Goal: Task Accomplishment & Management: Use online tool/utility

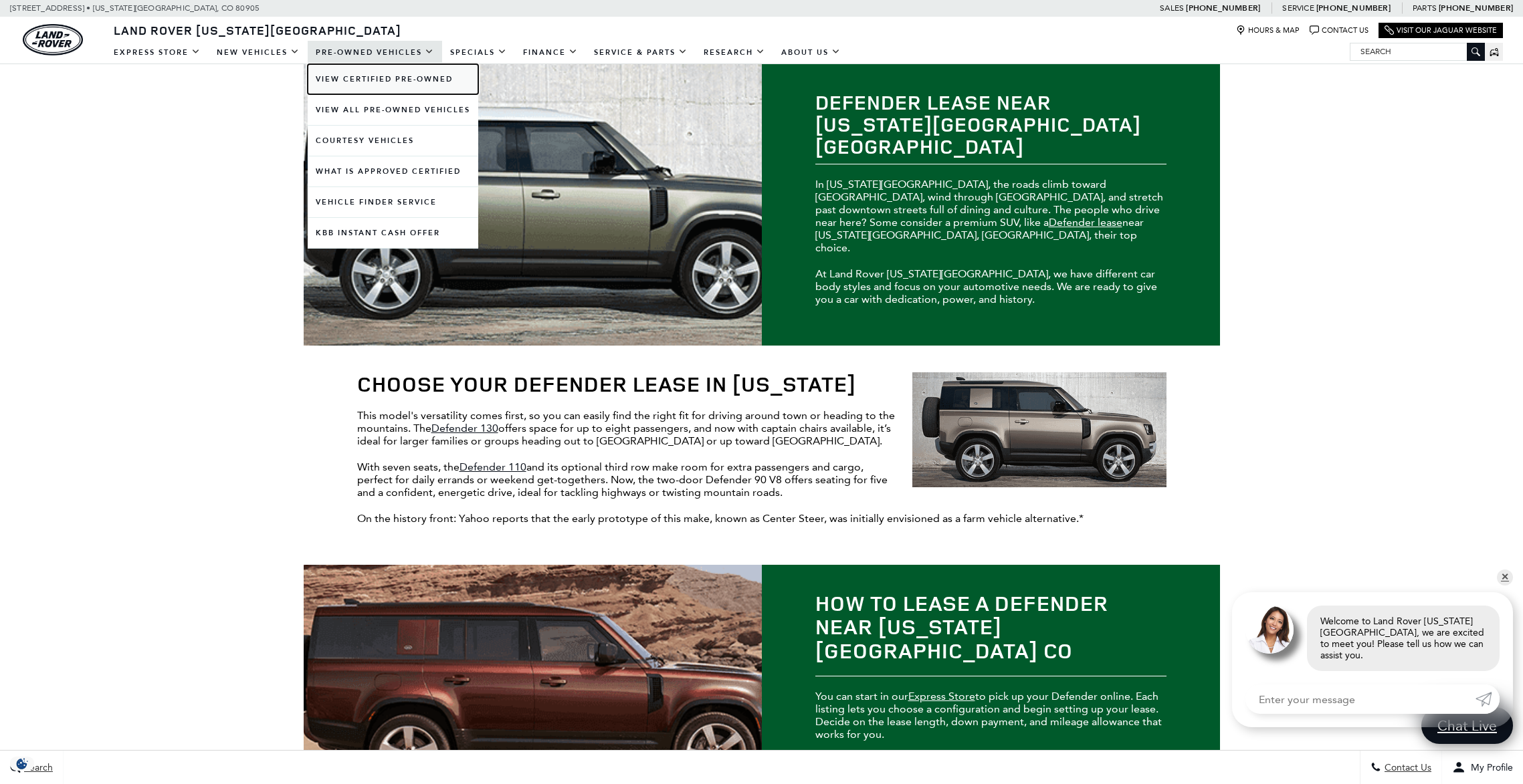
click at [425, 80] on link "View Certified Pre-Owned" at bounding box center [393, 80] width 171 height 30
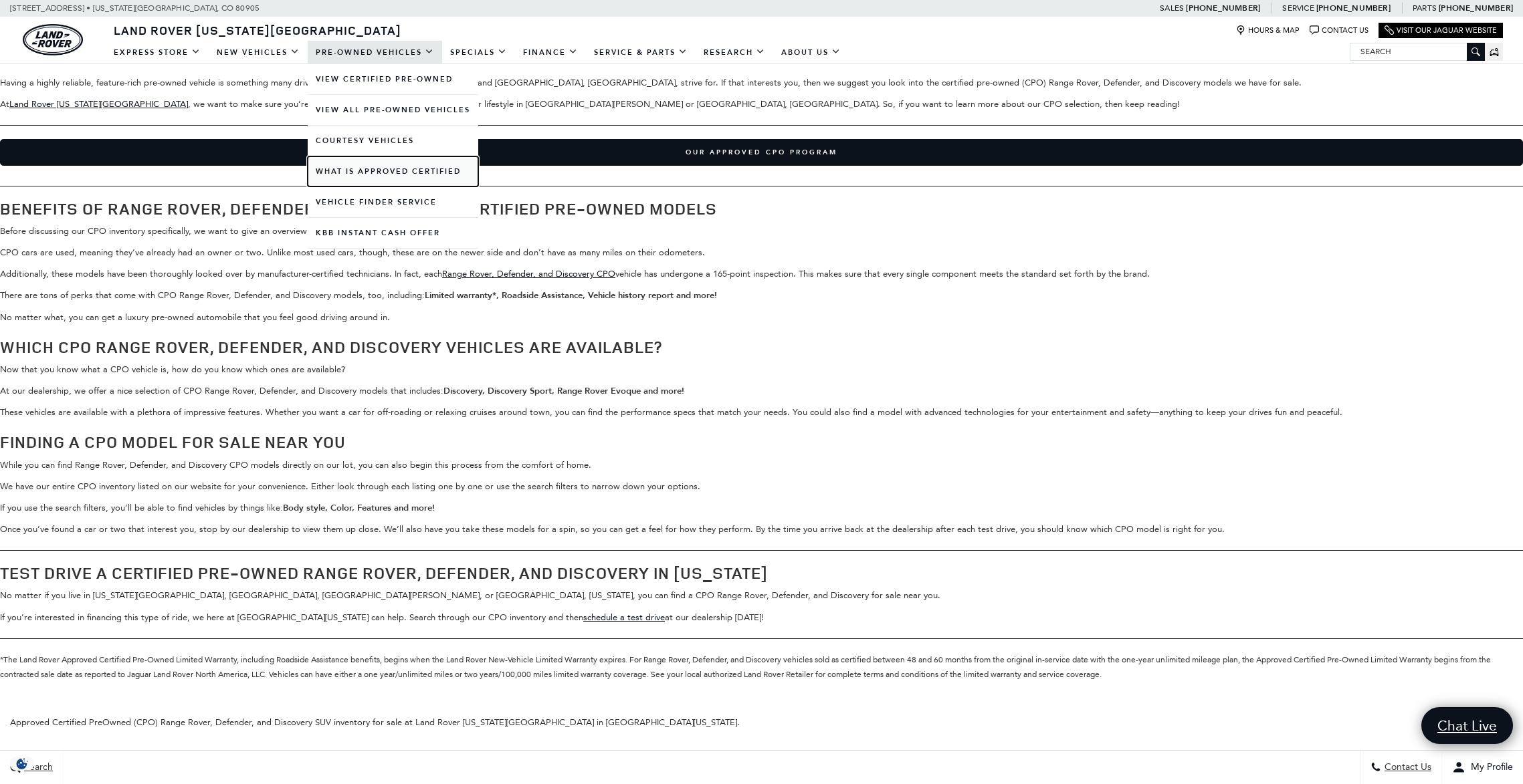
click at [408, 173] on link "What Is Approved Certified" at bounding box center [393, 172] width 171 height 30
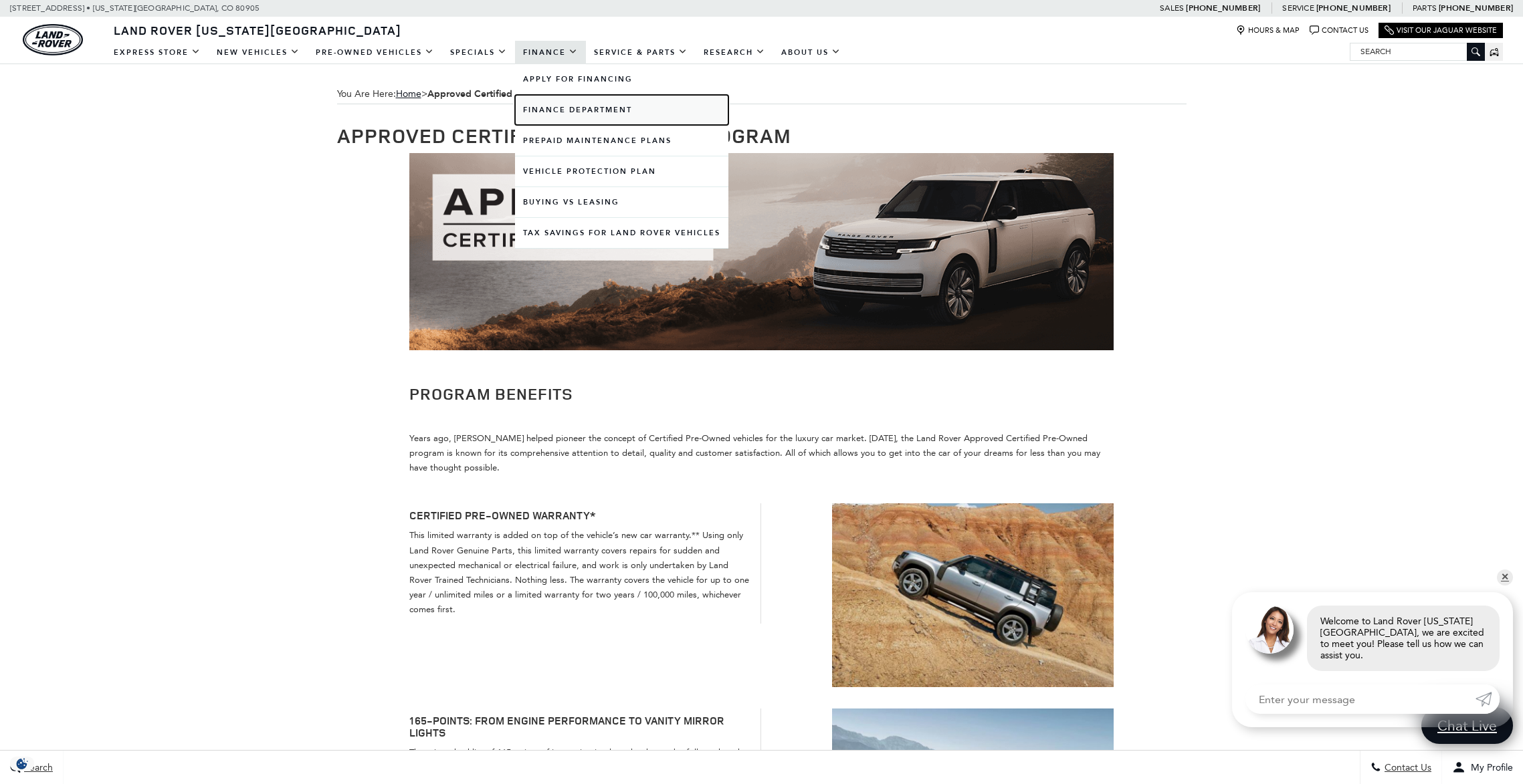
click at [594, 102] on link "Finance Department" at bounding box center [621, 110] width 214 height 30
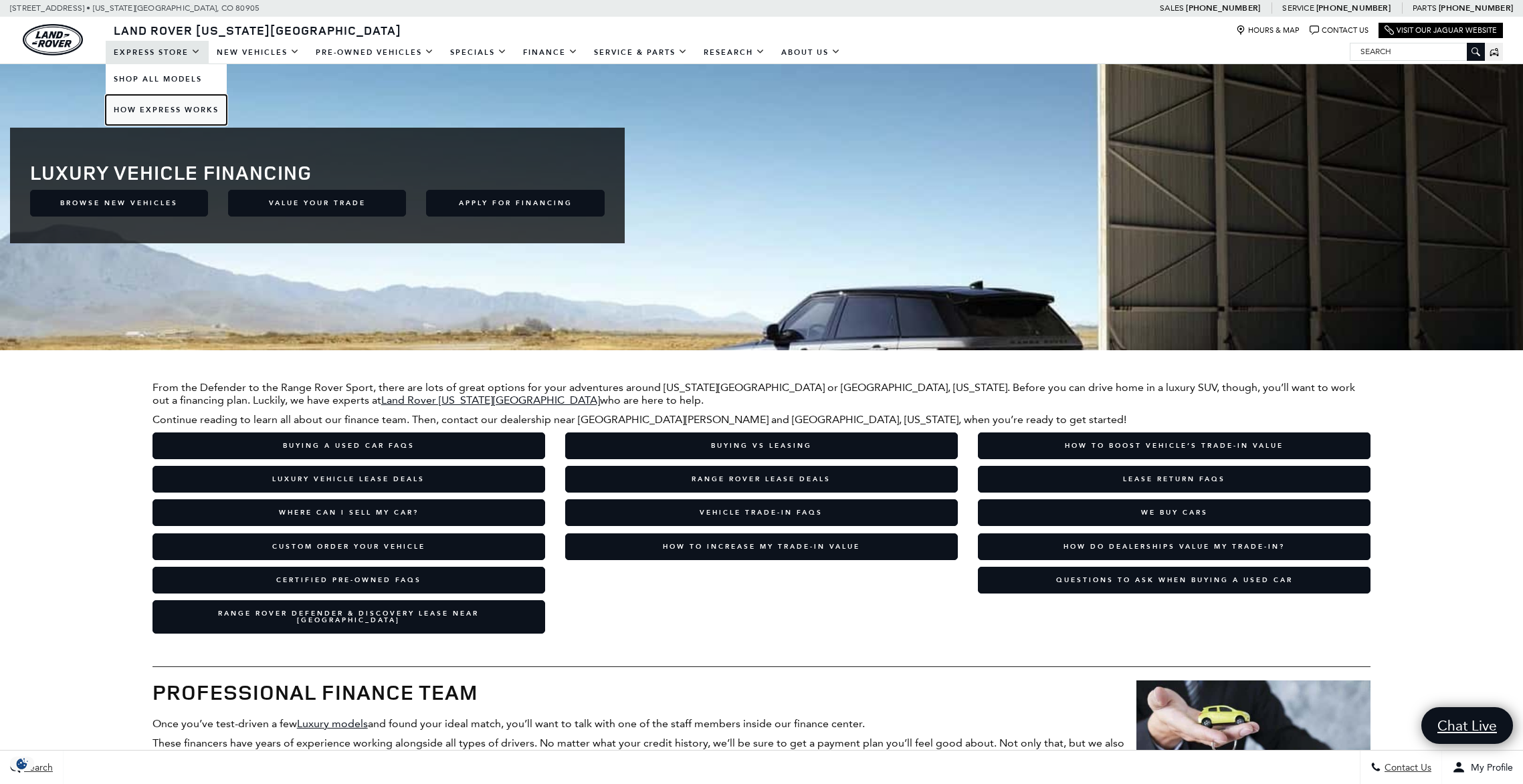
click at [171, 109] on link "How Express Works" at bounding box center [166, 110] width 121 height 30
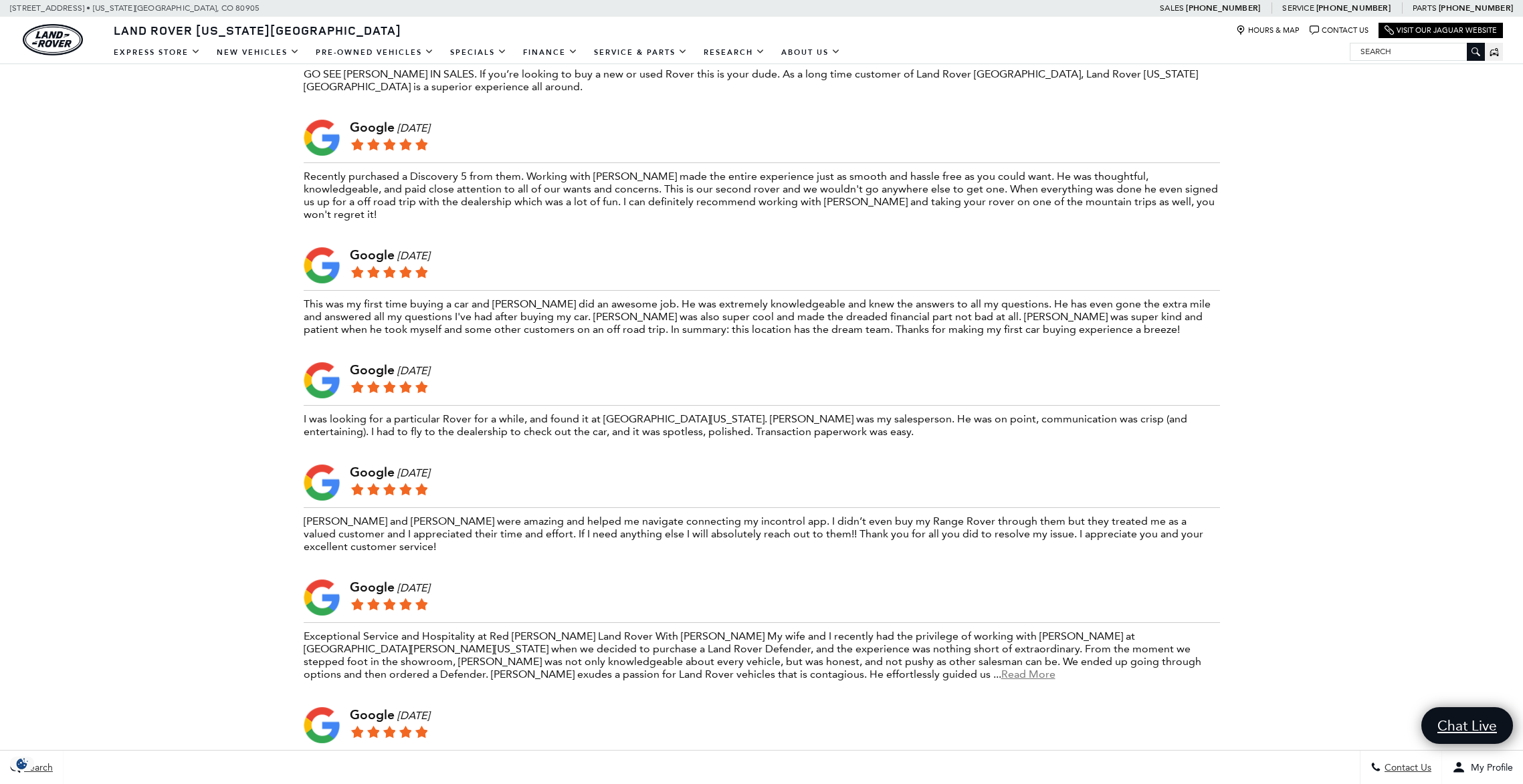
scroll to position [4056, 0]
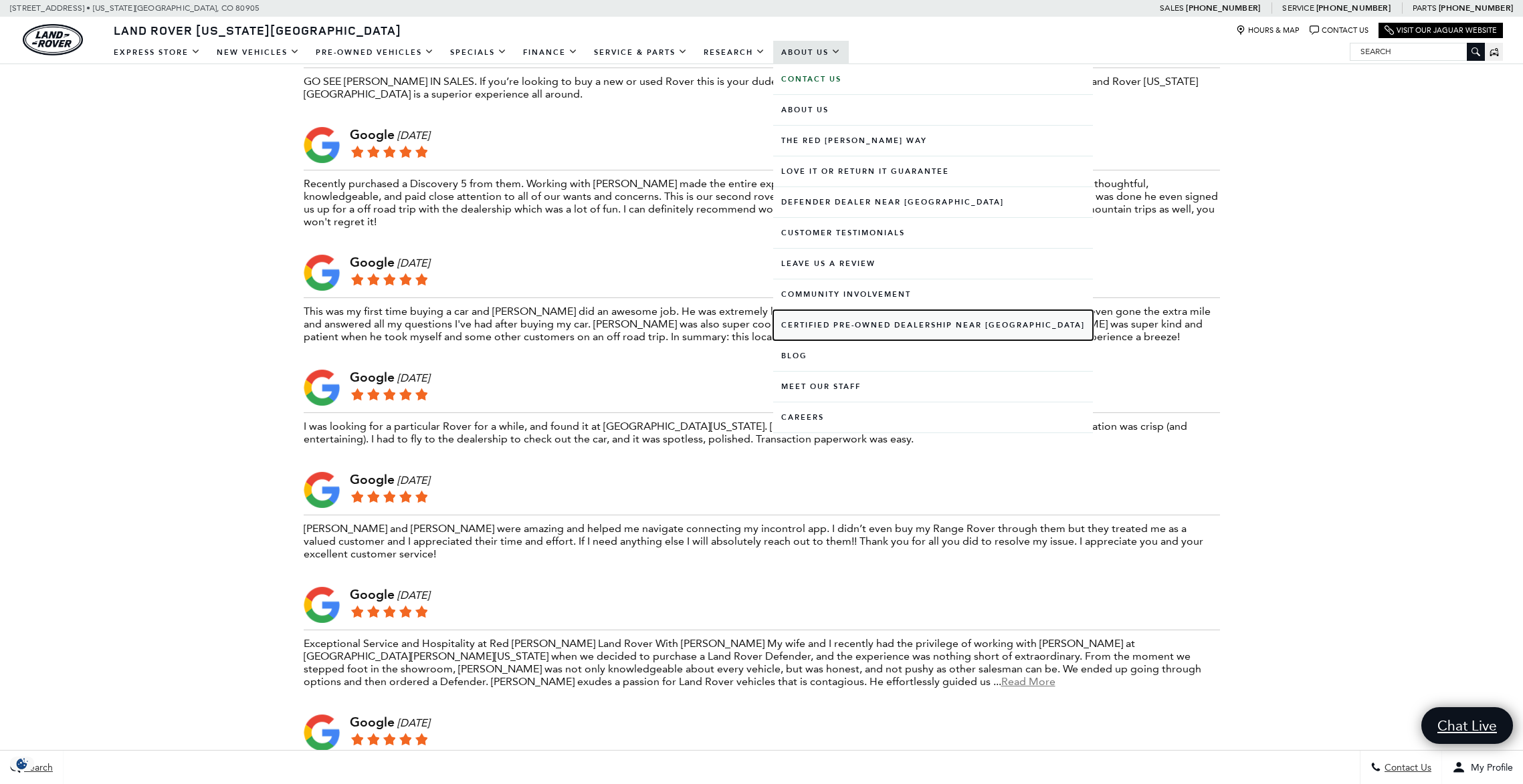
click at [908, 321] on link "Certified Pre-Owned Dealership near [GEOGRAPHIC_DATA]" at bounding box center [933, 326] width 320 height 30
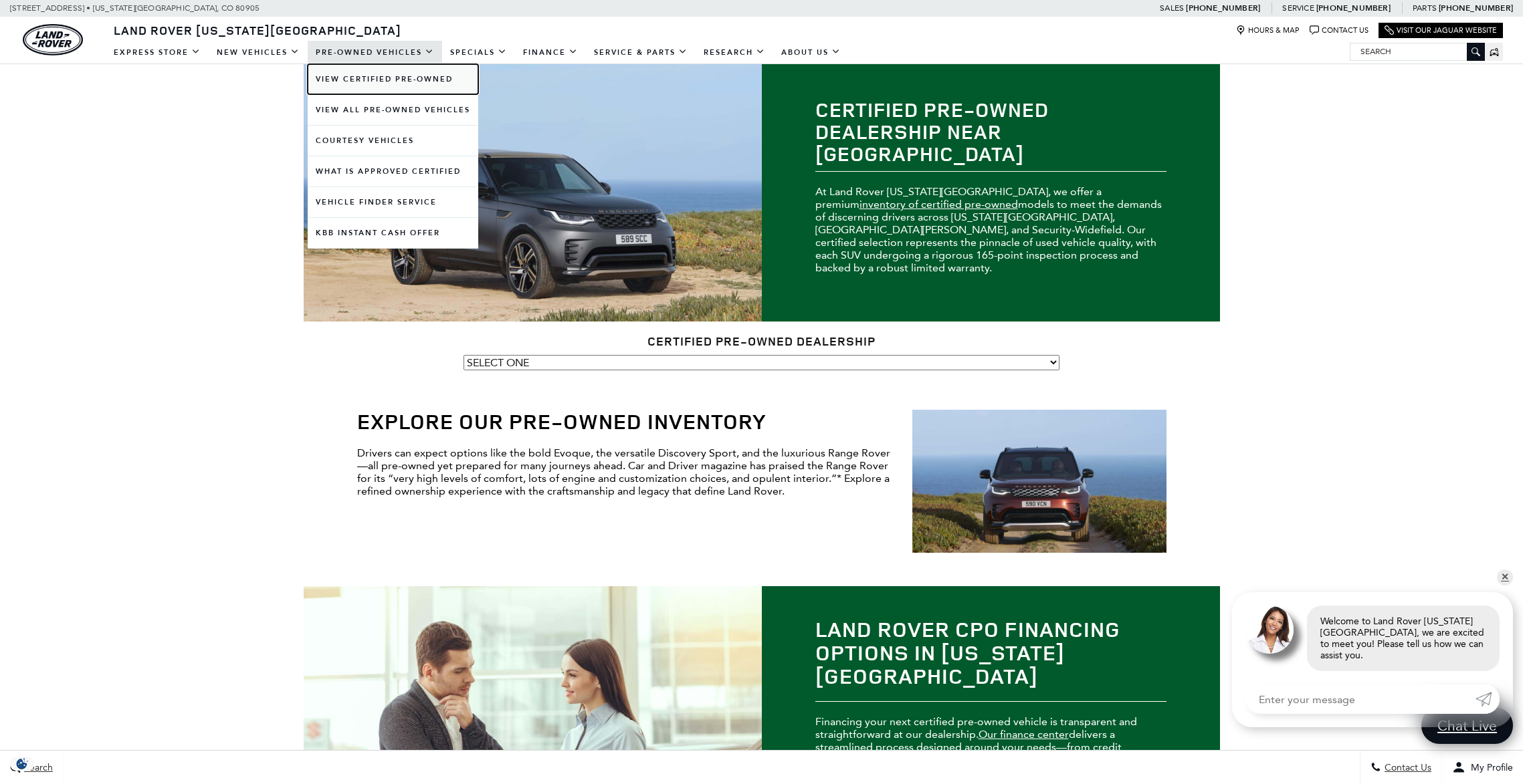
click at [394, 81] on link "View Certified Pre-Owned" at bounding box center [393, 80] width 171 height 30
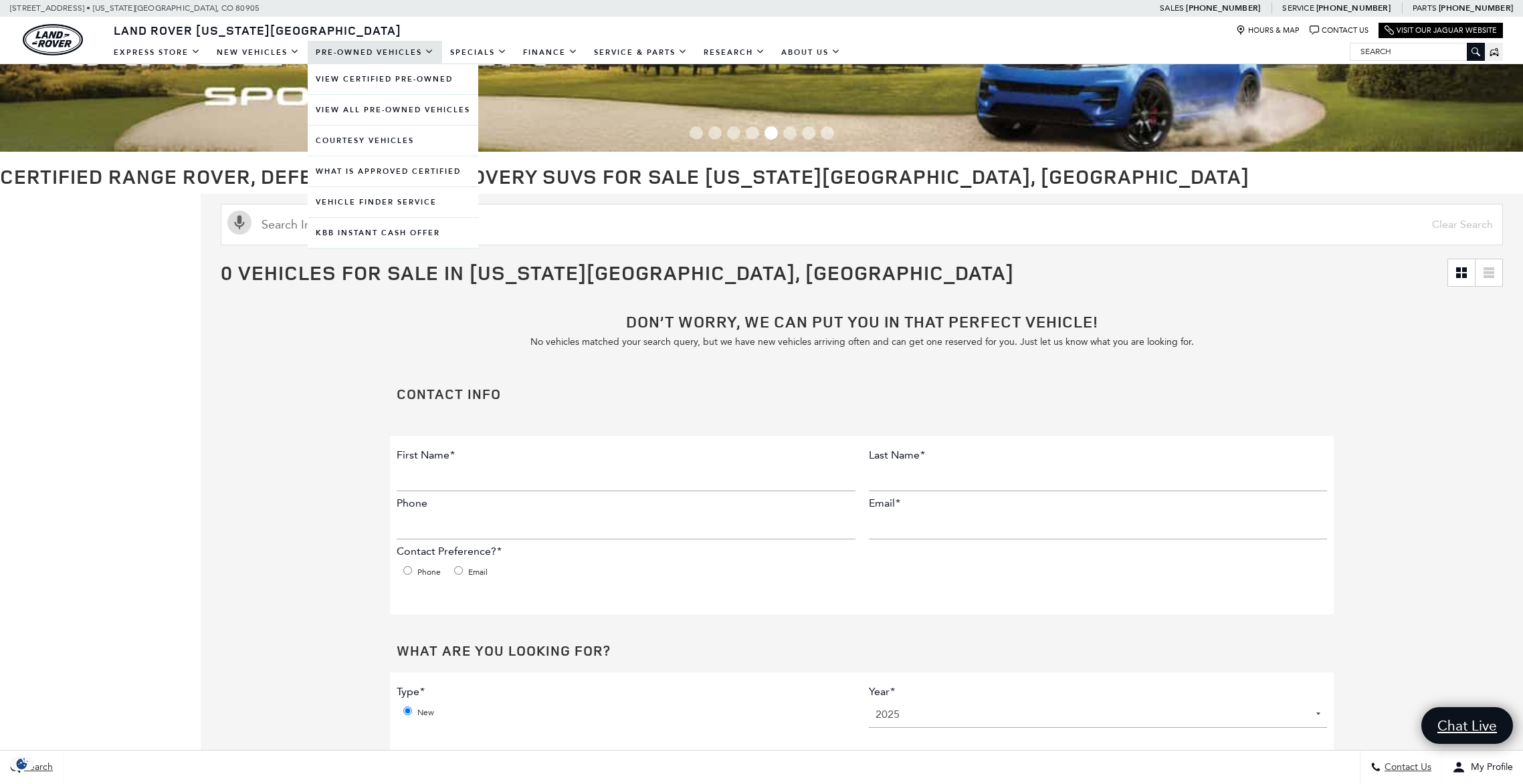
scroll to position [74, 0]
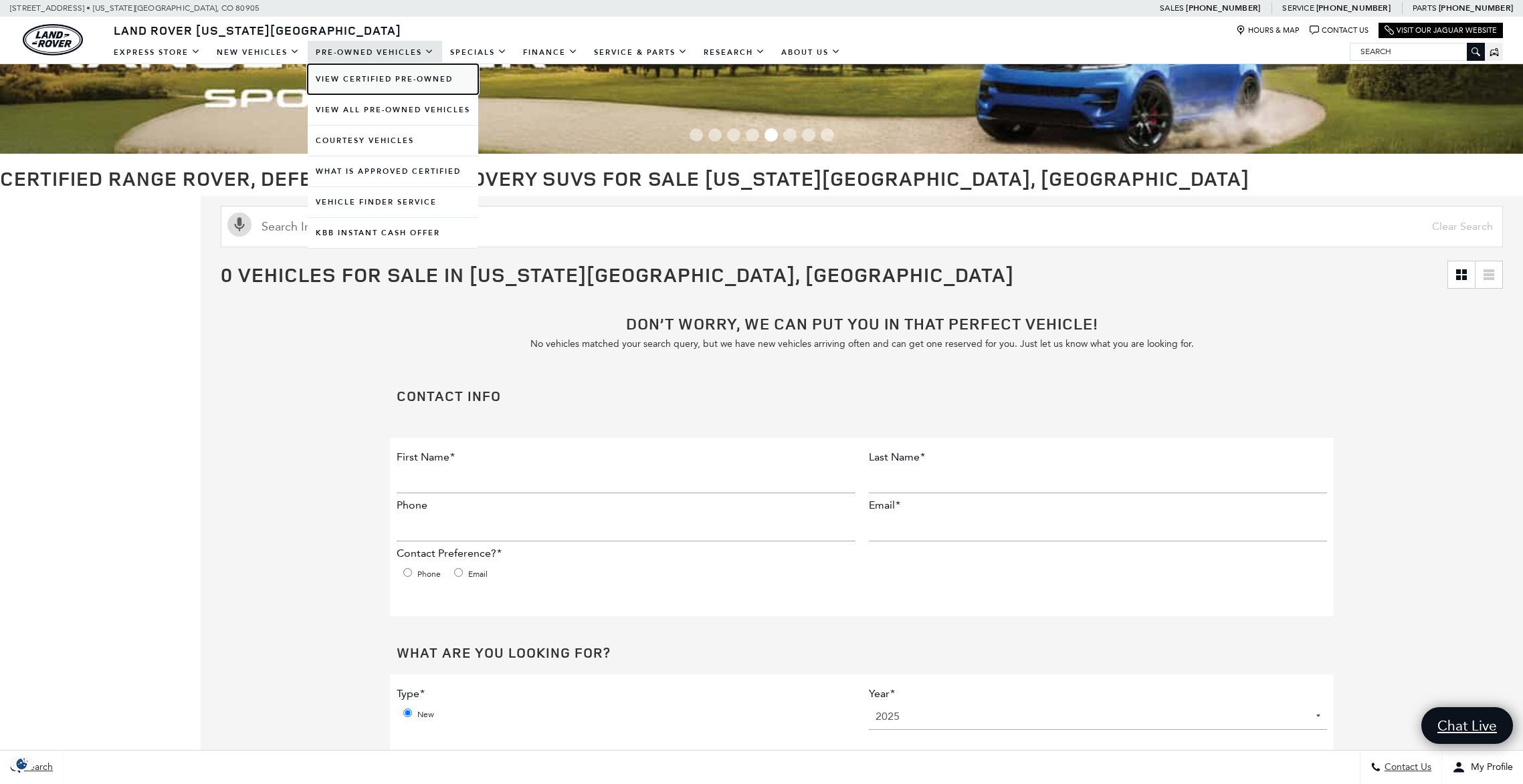
click at [382, 83] on link "View Certified Pre-Owned" at bounding box center [393, 80] width 171 height 30
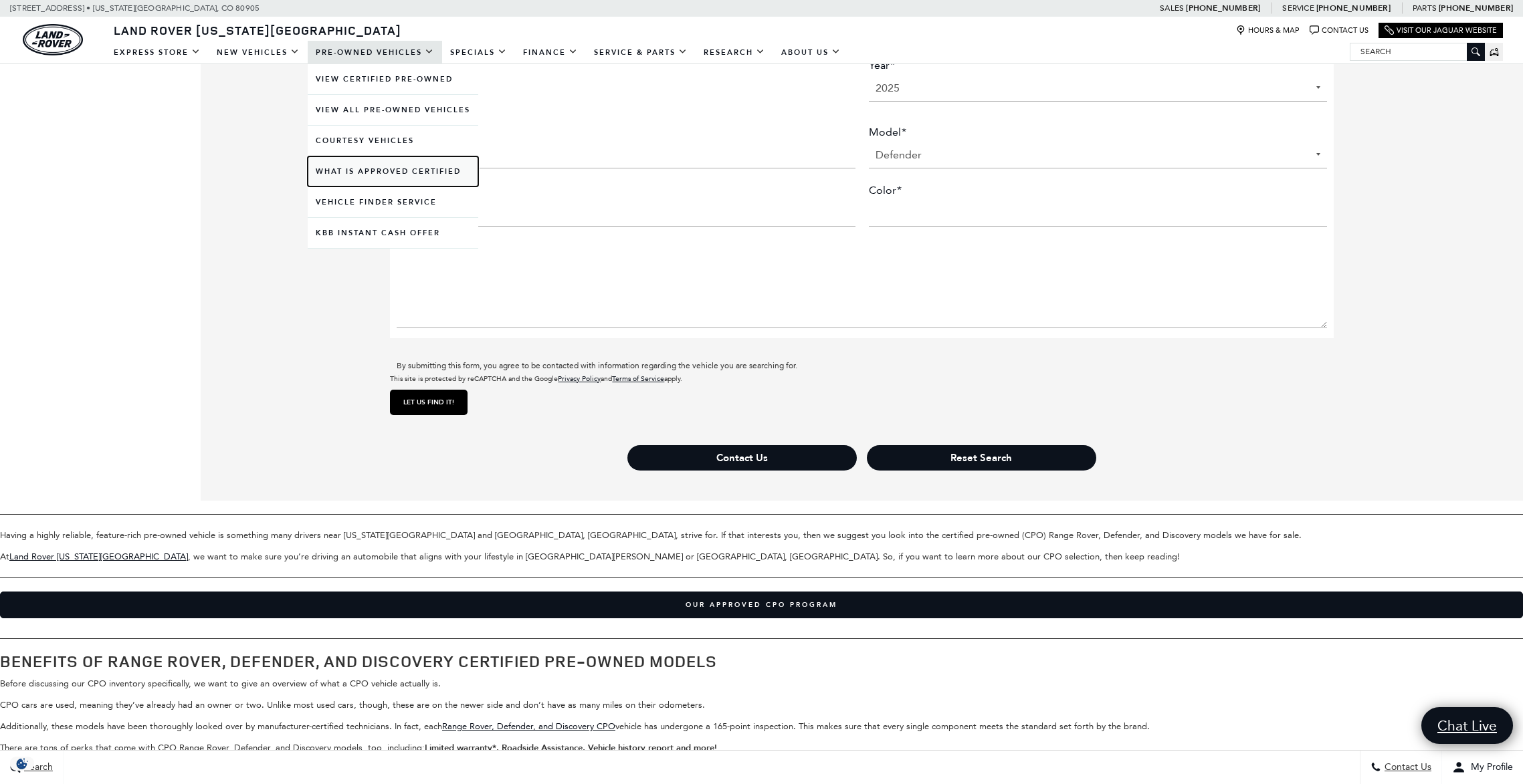
click at [425, 164] on link "What Is Approved Certified" at bounding box center [393, 172] width 171 height 30
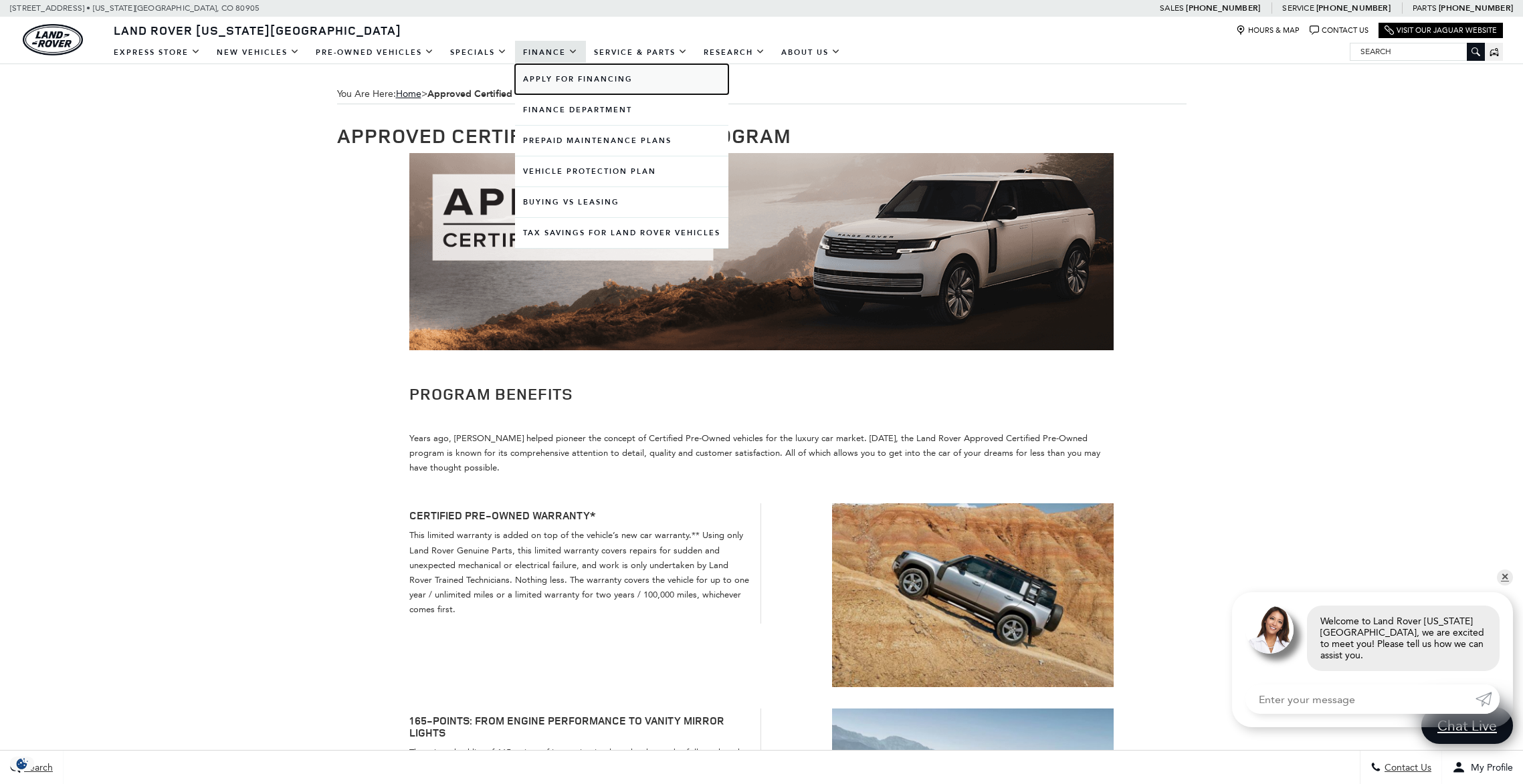
drag, startPoint x: 589, startPoint y: 79, endPoint x: 565, endPoint y: 70, distance: 25.6
click at [589, 79] on link "Apply for Financing" at bounding box center [621, 80] width 214 height 30
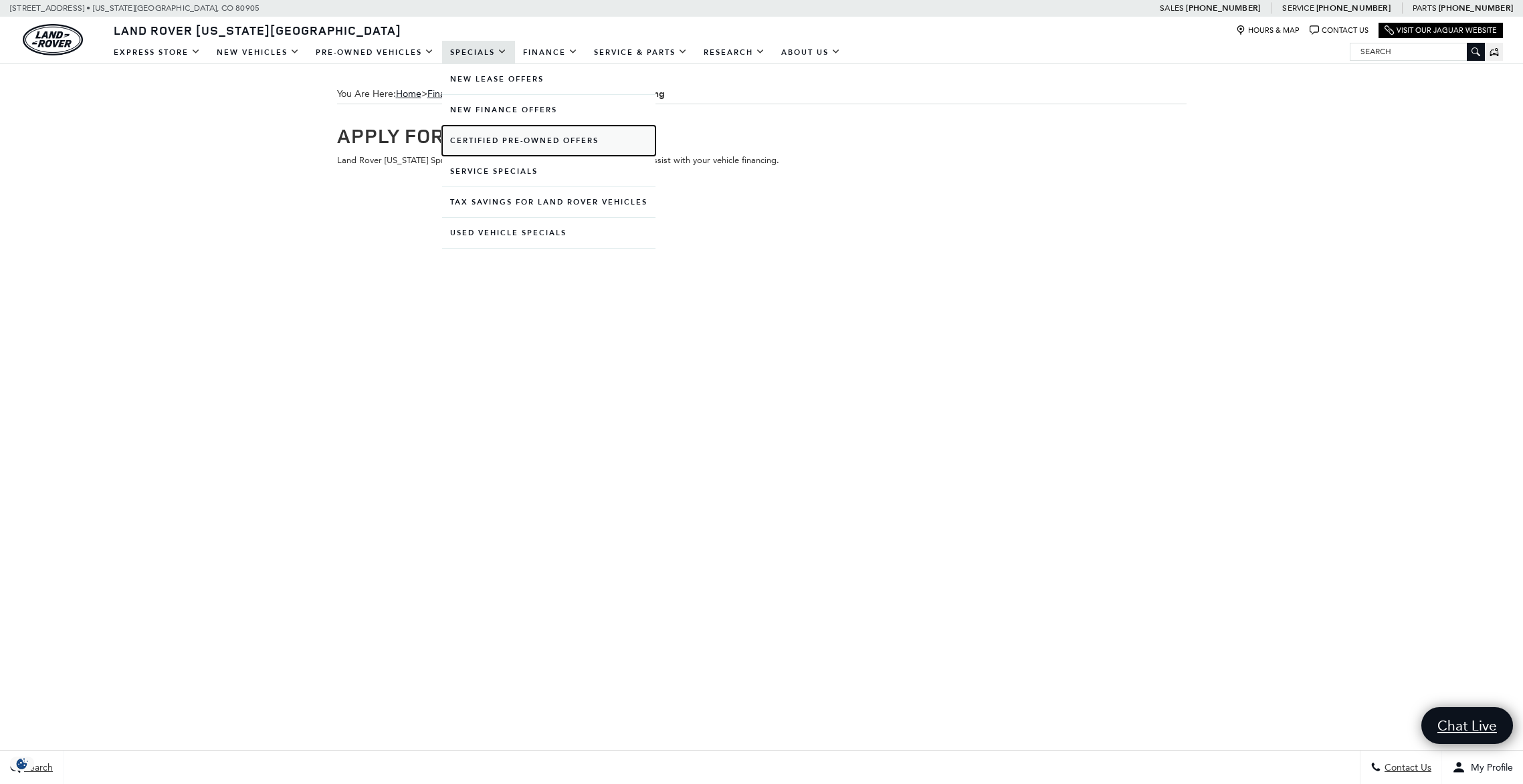
click at [553, 143] on link "Certified Pre-Owned Offers" at bounding box center [549, 141] width 214 height 30
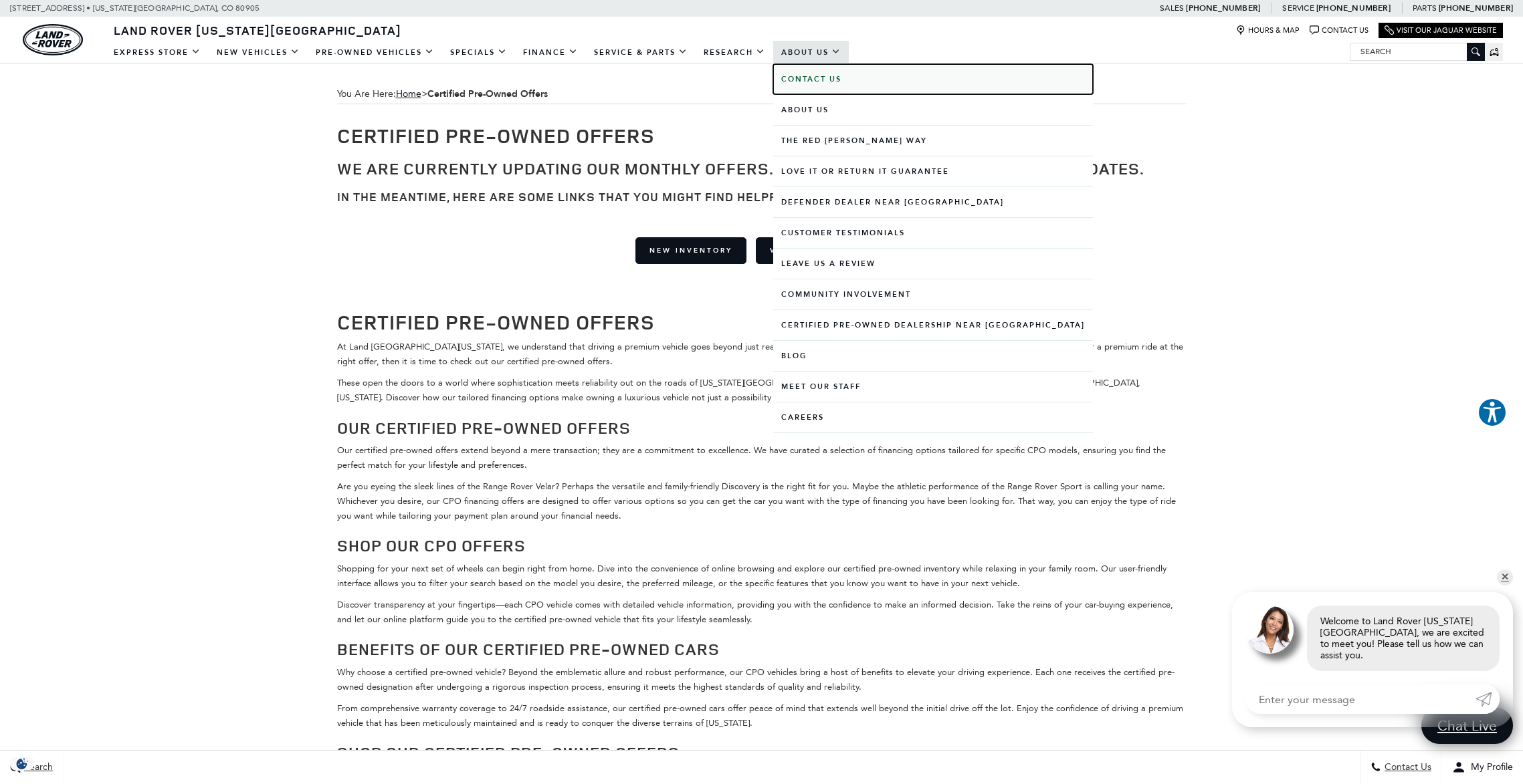
click at [813, 78] on b "Contact Us" at bounding box center [811, 80] width 60 height 10
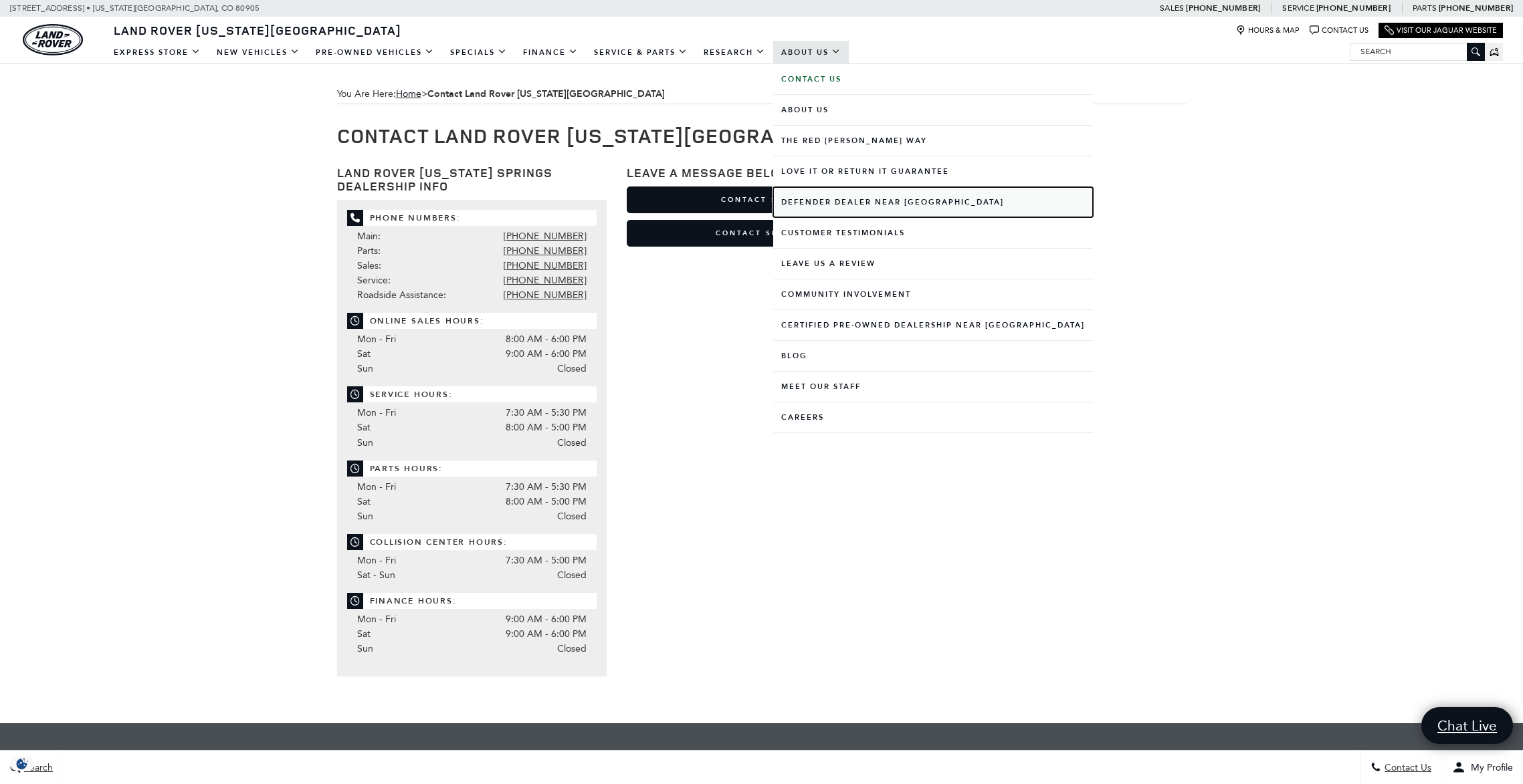
click at [881, 201] on link "Defender Dealer near [GEOGRAPHIC_DATA]" at bounding box center [933, 203] width 320 height 30
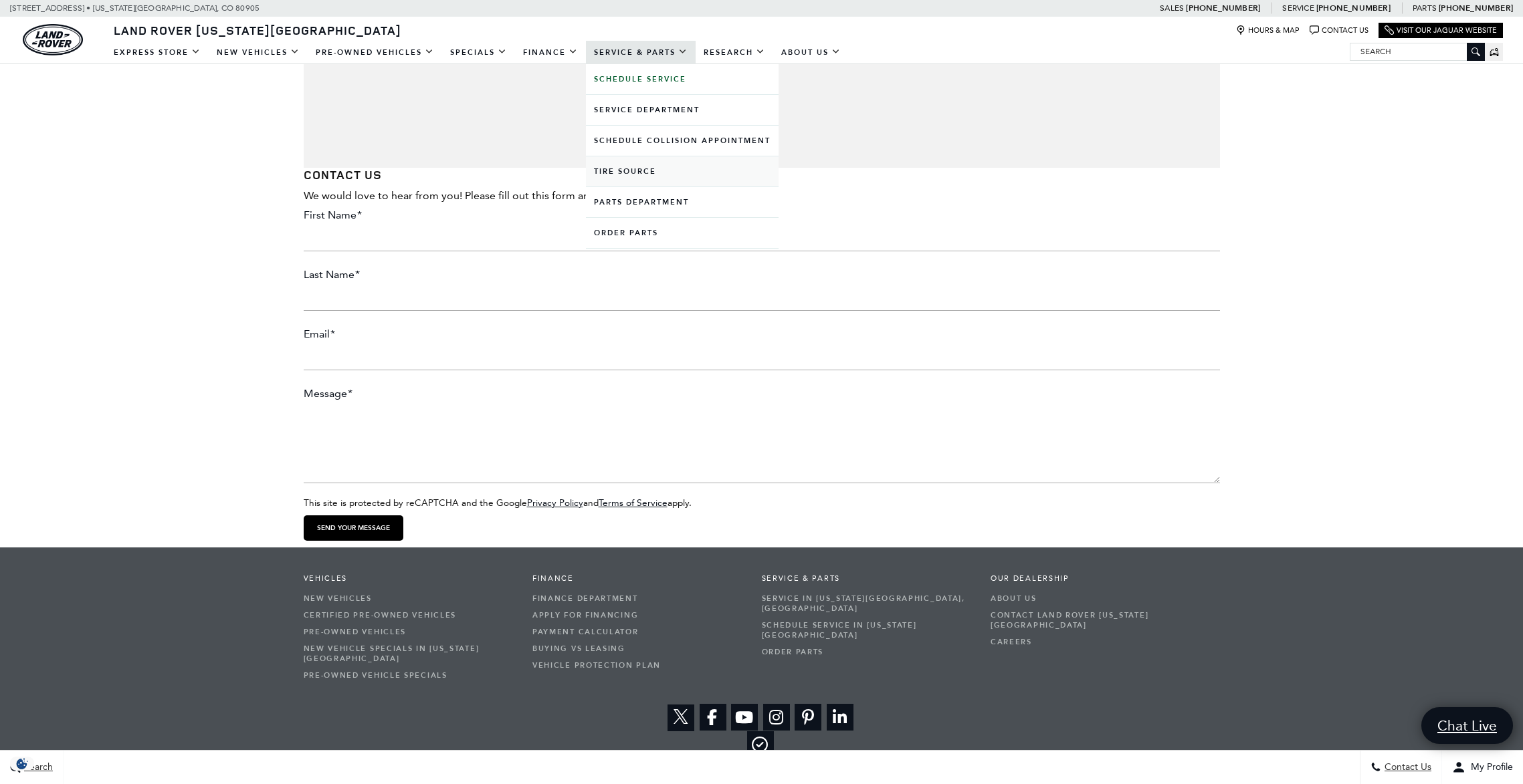
scroll to position [1690, 0]
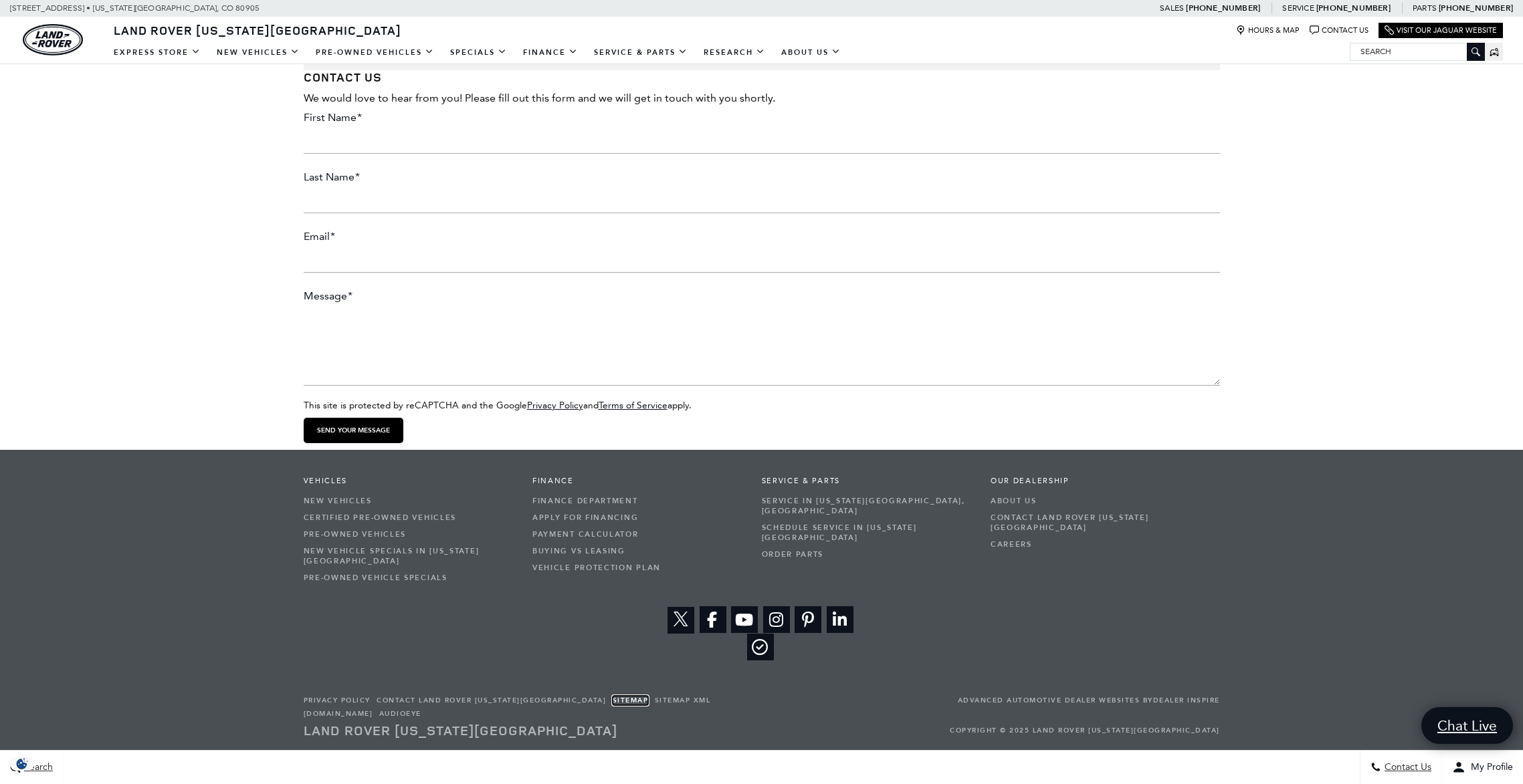
click at [613, 699] on link "Sitemap" at bounding box center [631, 701] width 36 height 9
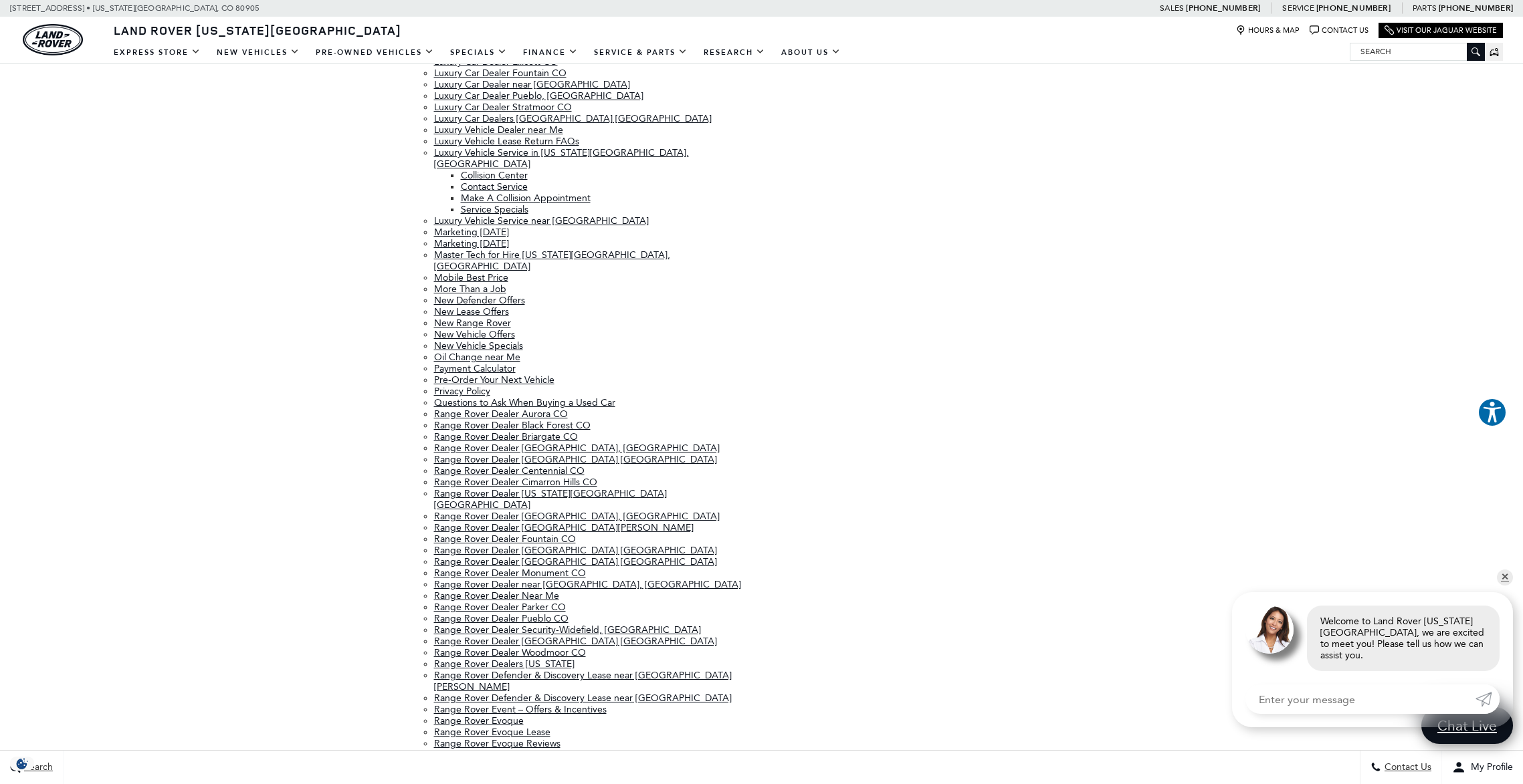
scroll to position [2011, 0]
click at [533, 590] on link "Range Rover Dealer Near Me" at bounding box center [496, 596] width 125 height 12
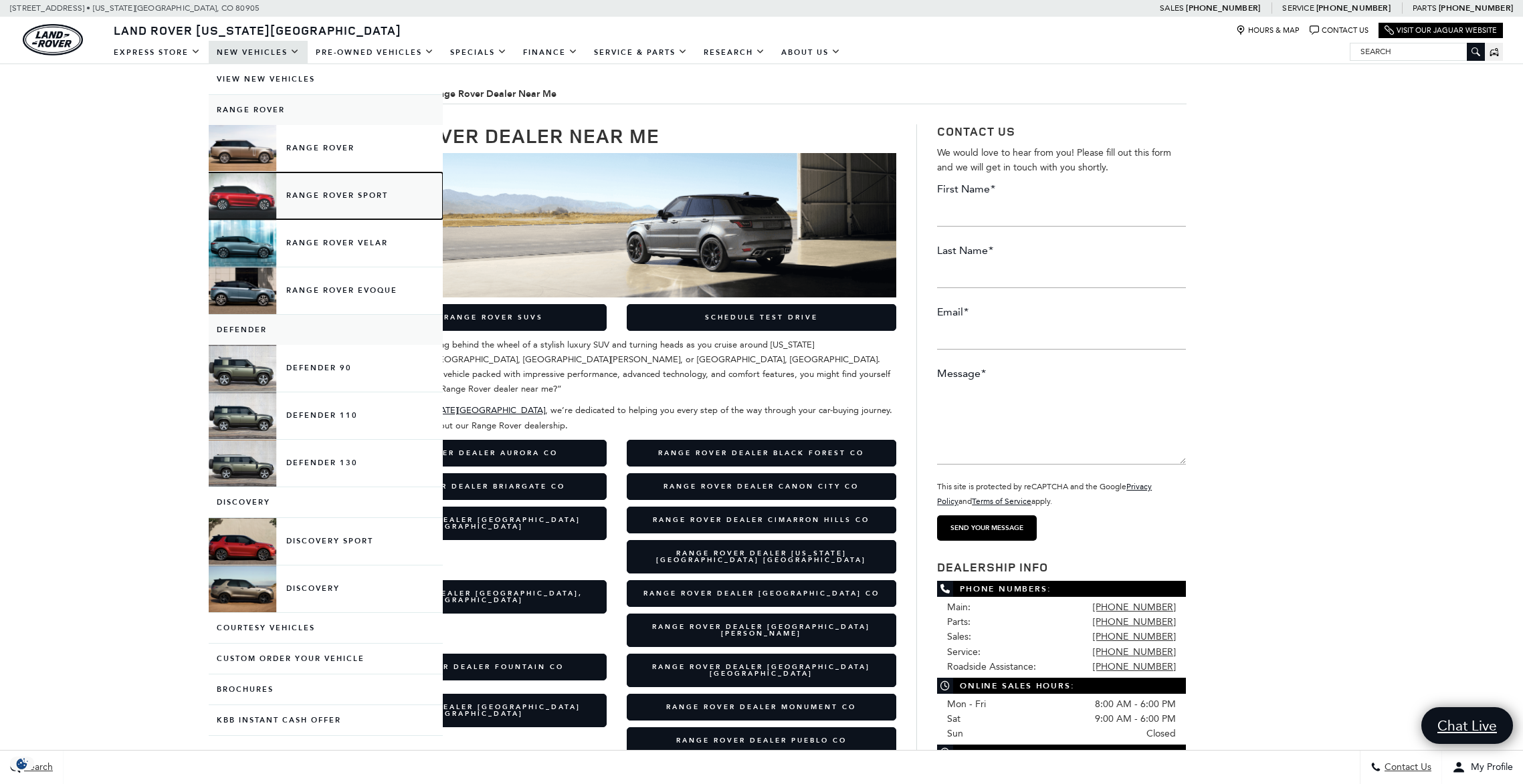
click at [315, 200] on link "Range Rover Sport" at bounding box center [325, 195] width 234 height 47
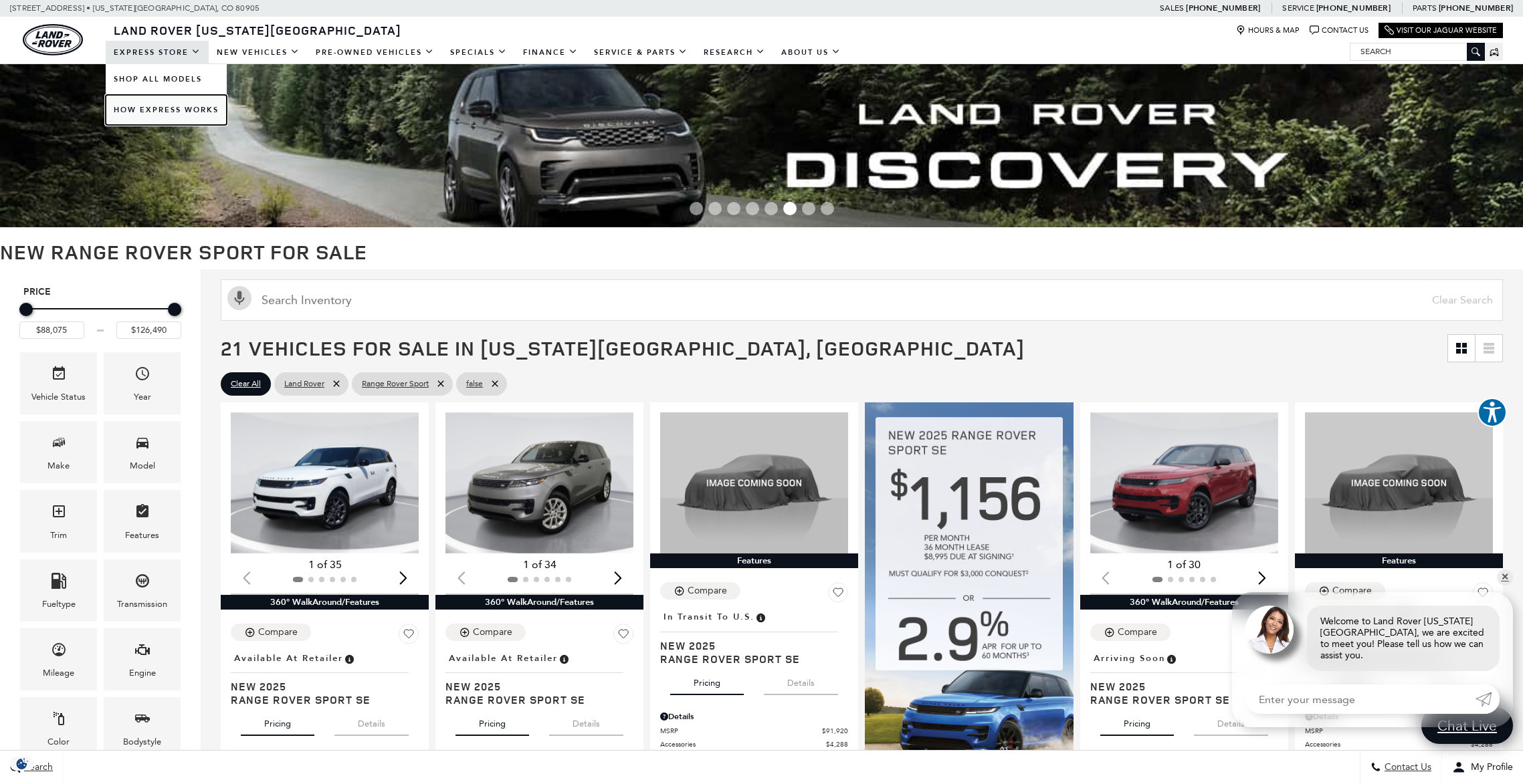
click at [170, 108] on link "How Express Works" at bounding box center [166, 110] width 121 height 30
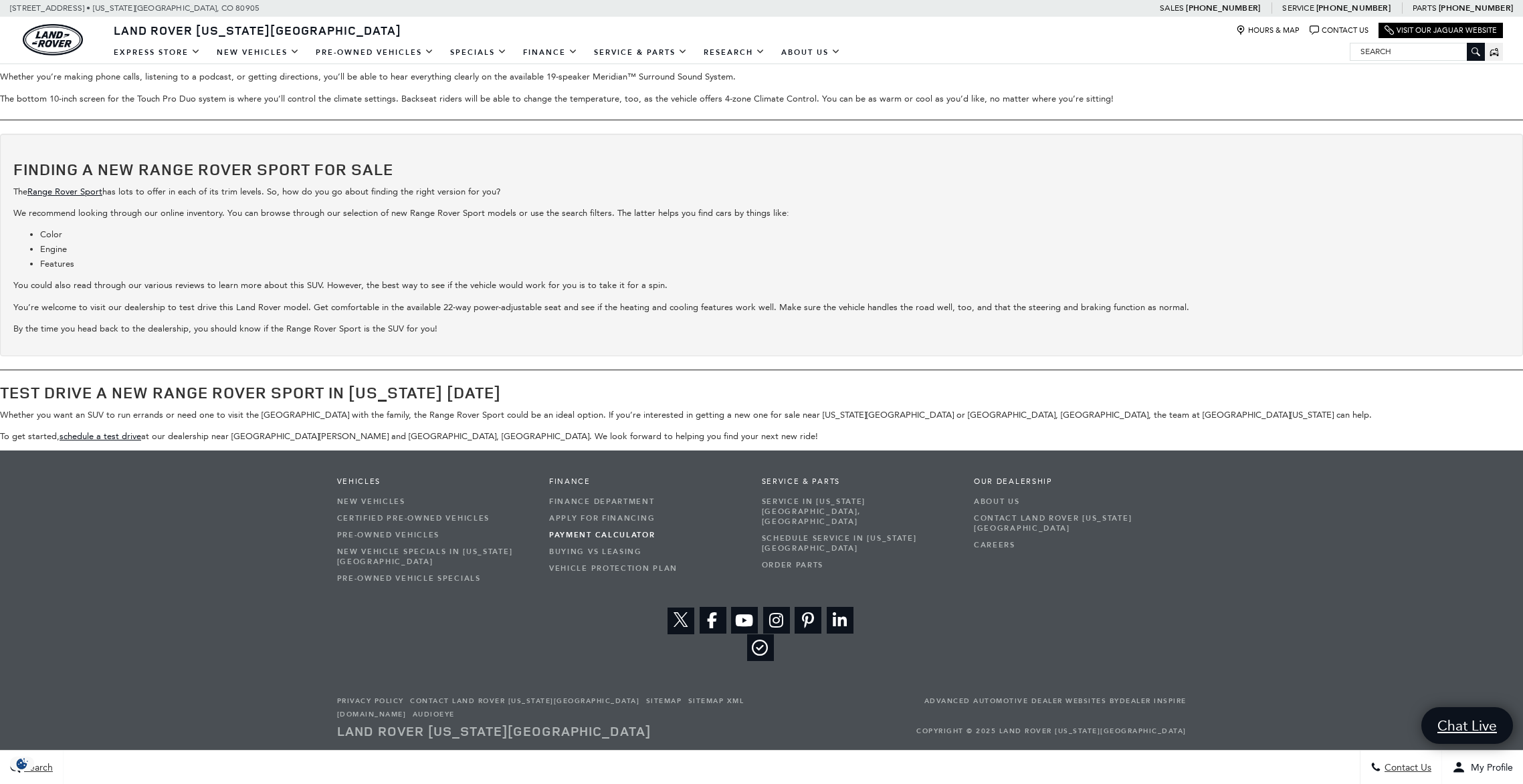
scroll to position [3665, 0]
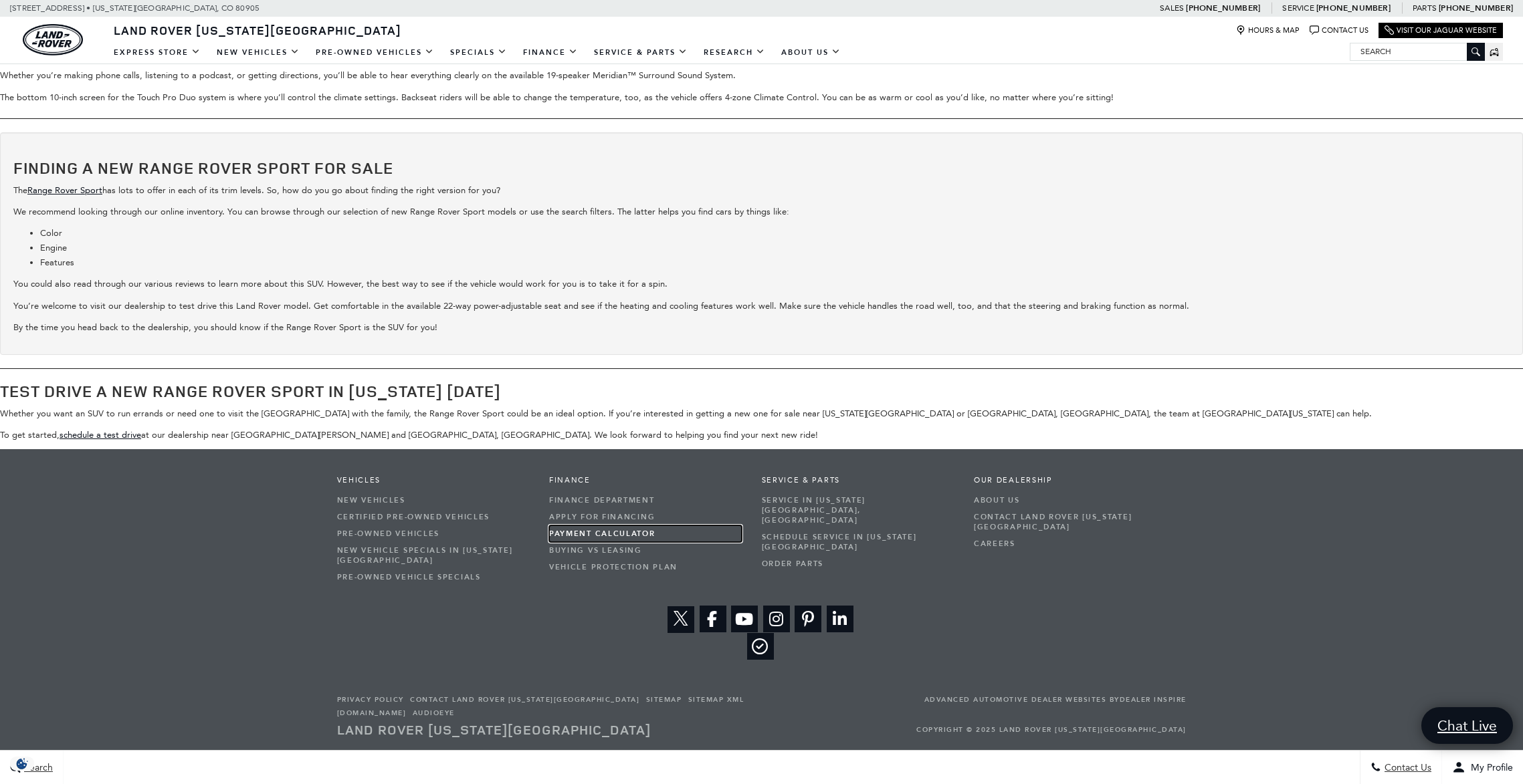
click at [621, 534] on link "Payment Calculator" at bounding box center [645, 534] width 193 height 17
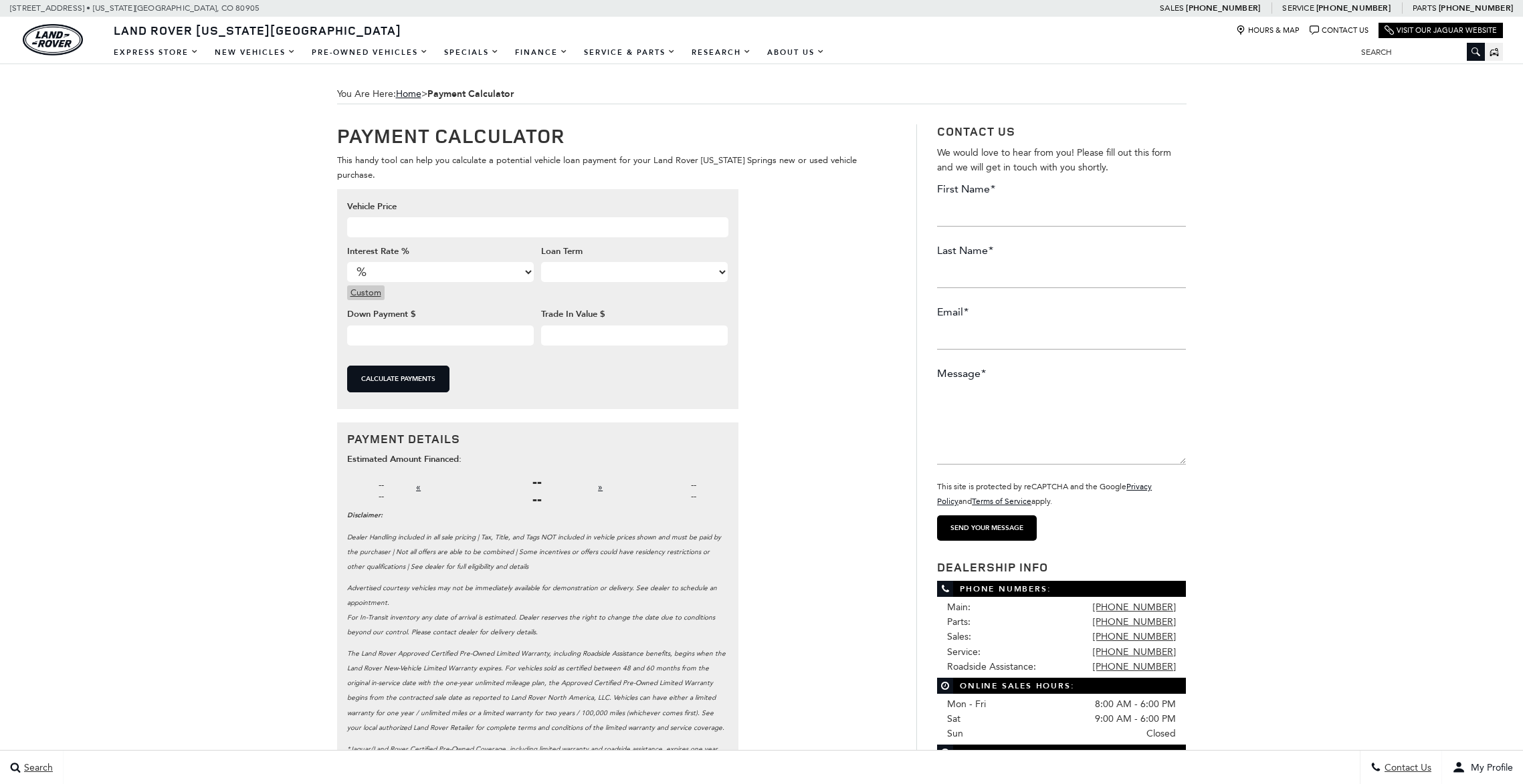
select select "4.9"
select select "72"
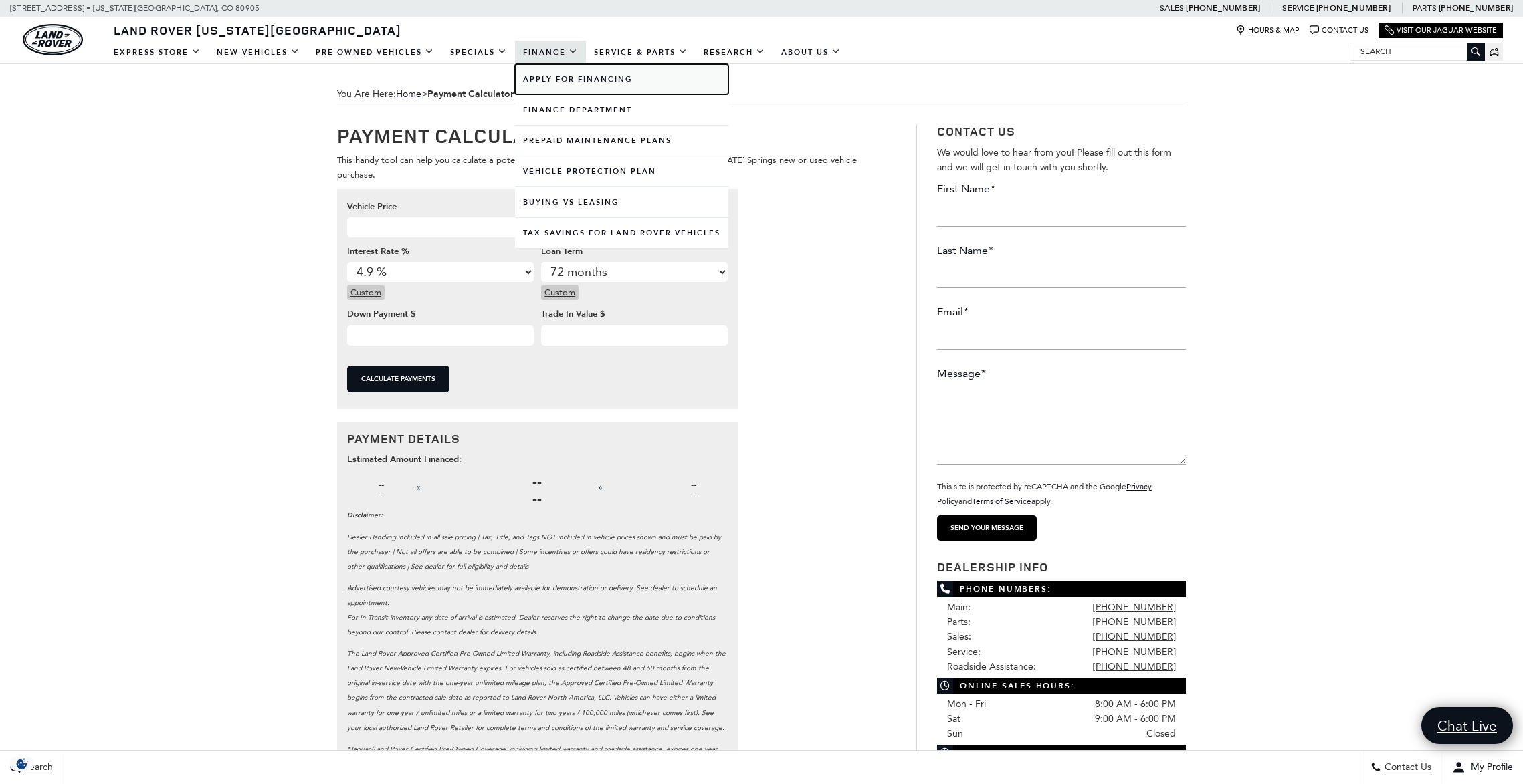
click at [568, 82] on link "Apply for Financing" at bounding box center [621, 80] width 214 height 30
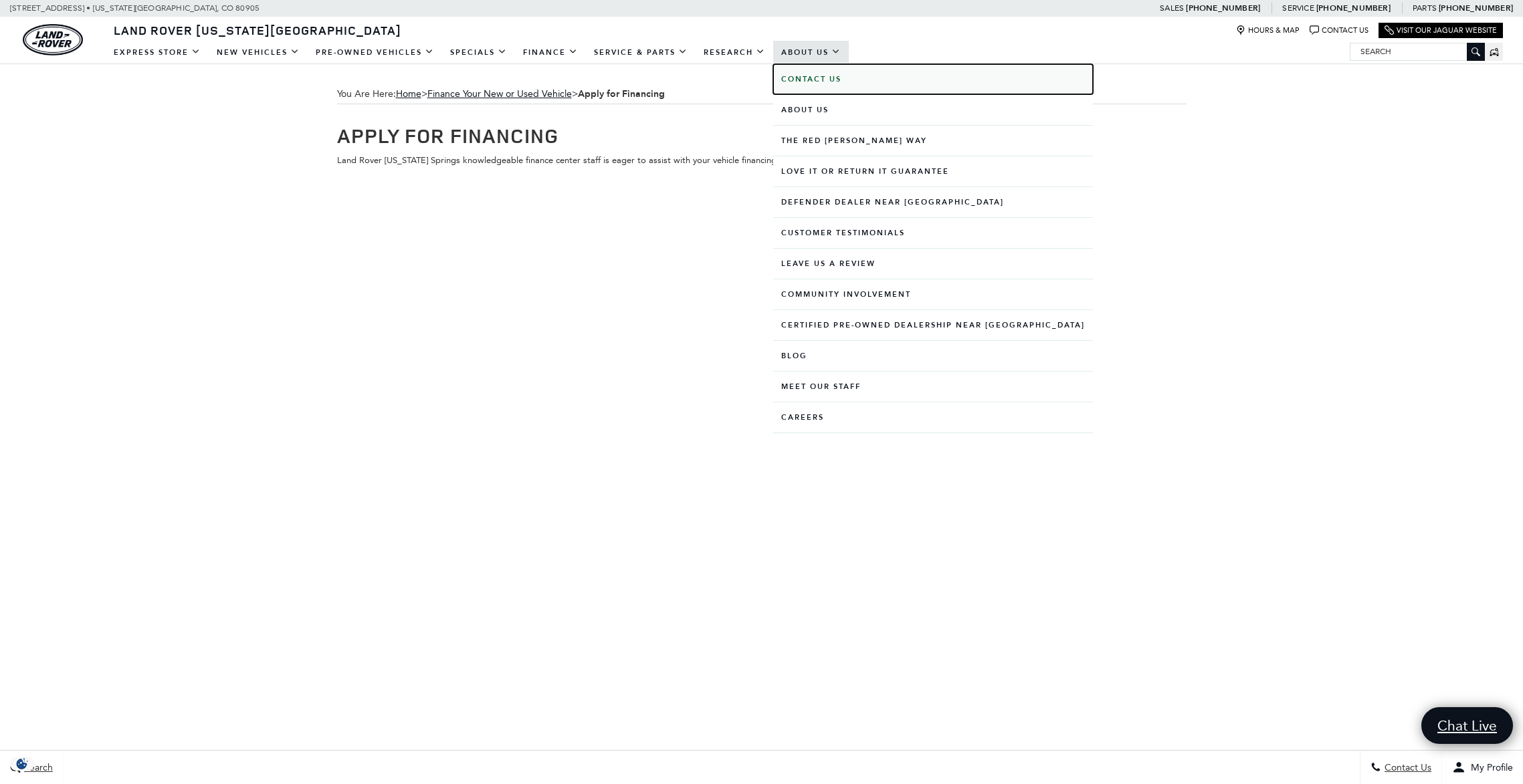
click at [815, 80] on b "Contact Us" at bounding box center [811, 80] width 60 height 10
